Goal: Participate in discussion

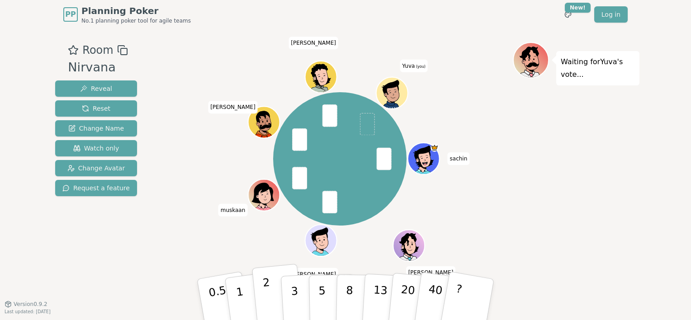
click at [278, 300] on button "2" at bounding box center [278, 300] width 52 height 72
click at [261, 293] on button "2" at bounding box center [278, 300] width 52 height 72
click at [617, 127] on div "Waiting for 3 more votes..." at bounding box center [576, 166] width 127 height 249
click at [245, 297] on button "1" at bounding box center [250, 299] width 54 height 73
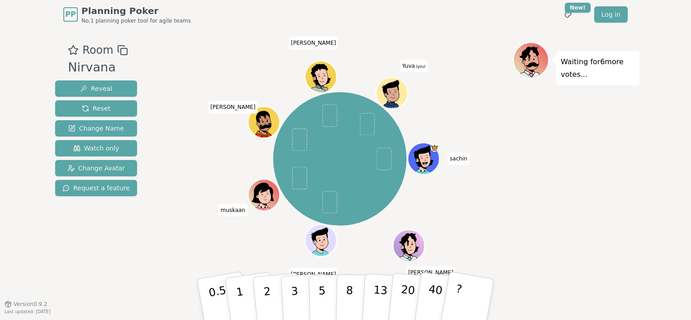
click at [32, 230] on div "PP Planning Poker No.1 planning poker tool for agile teams Toggle theme New! Lo…" at bounding box center [345, 160] width 691 height 320
click at [238, 303] on p "1" at bounding box center [241, 300] width 14 height 49
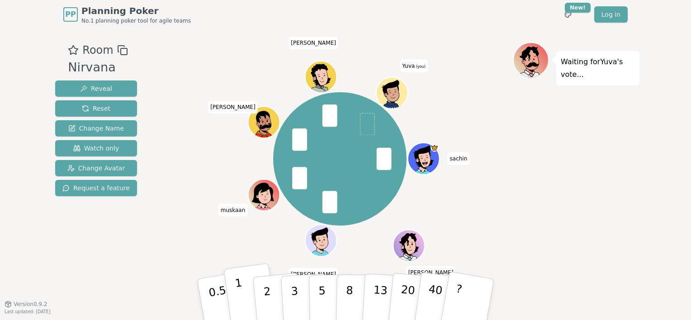
click at [241, 298] on p "1" at bounding box center [241, 300] width 14 height 49
click at [636, 164] on div "Waiting for 5 more votes..." at bounding box center [576, 166] width 127 height 249
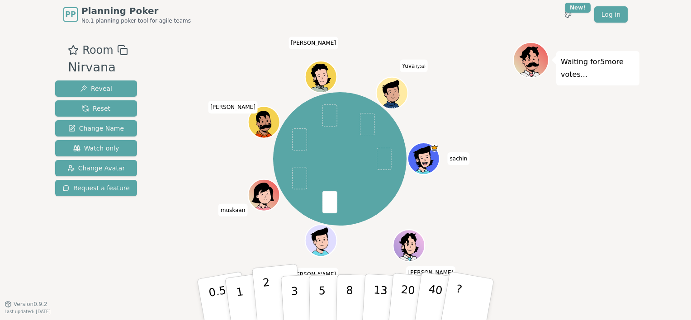
click at [268, 297] on p "2" at bounding box center [268, 300] width 12 height 49
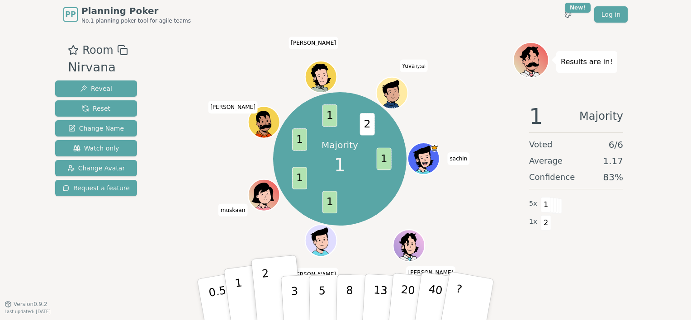
click at [241, 301] on p "1" at bounding box center [241, 300] width 14 height 49
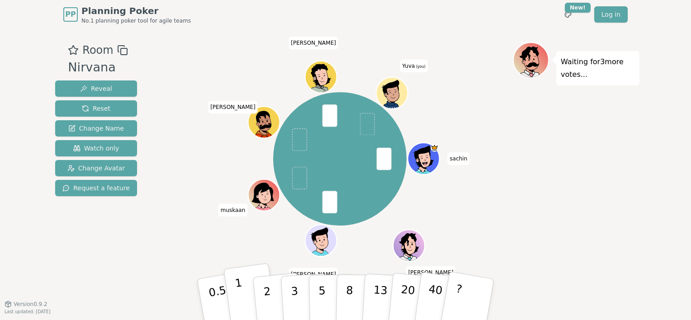
click at [240, 296] on p "1" at bounding box center [241, 300] width 14 height 49
click at [264, 302] on button "2" at bounding box center [278, 300] width 52 height 72
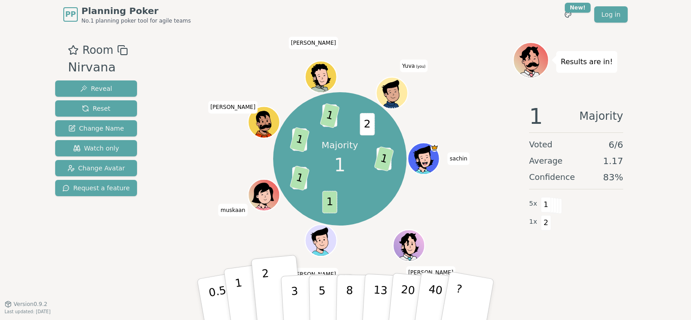
click at [242, 288] on button "1" at bounding box center [250, 299] width 54 height 73
